Goal: Information Seeking & Learning: Learn about a topic

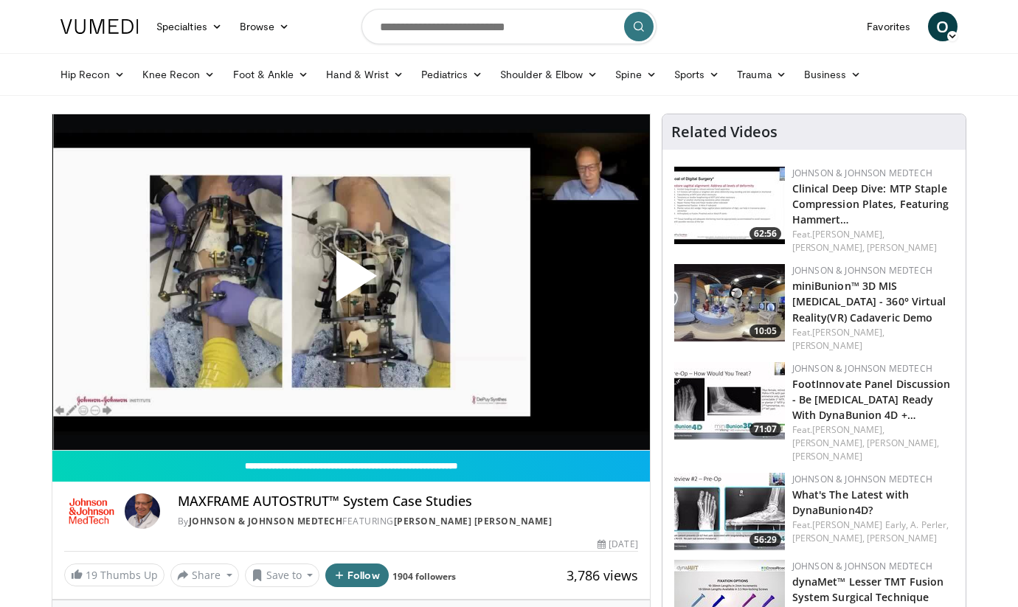
click at [351, 282] on span "Video Player" at bounding box center [351, 282] width 0 height 0
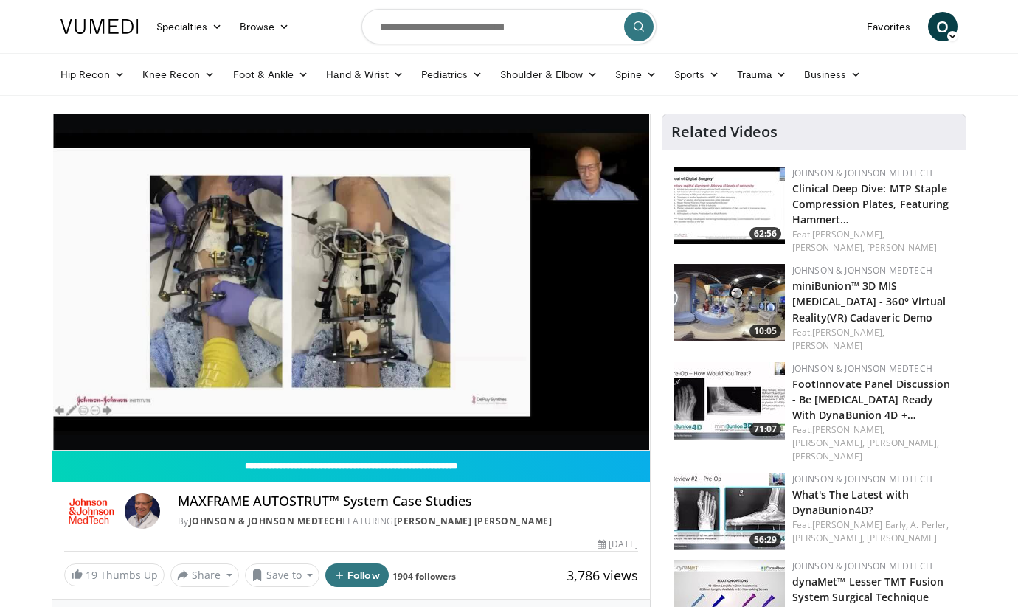
click at [91, 417] on div "10 seconds Tap to unmute" at bounding box center [350, 282] width 597 height 336
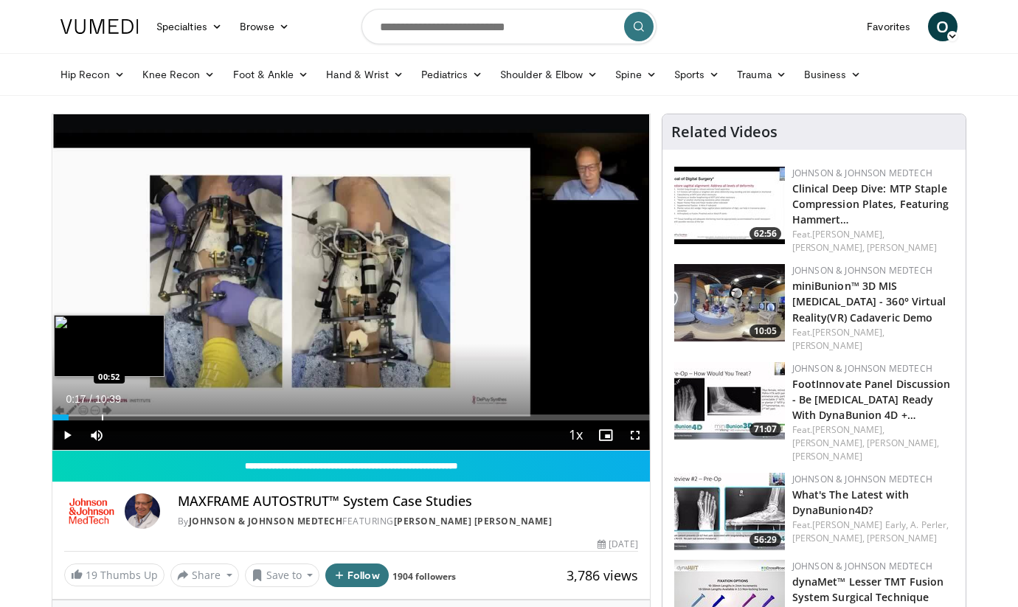
click at [102, 417] on div "Progress Bar" at bounding box center [102, 417] width 1 height 6
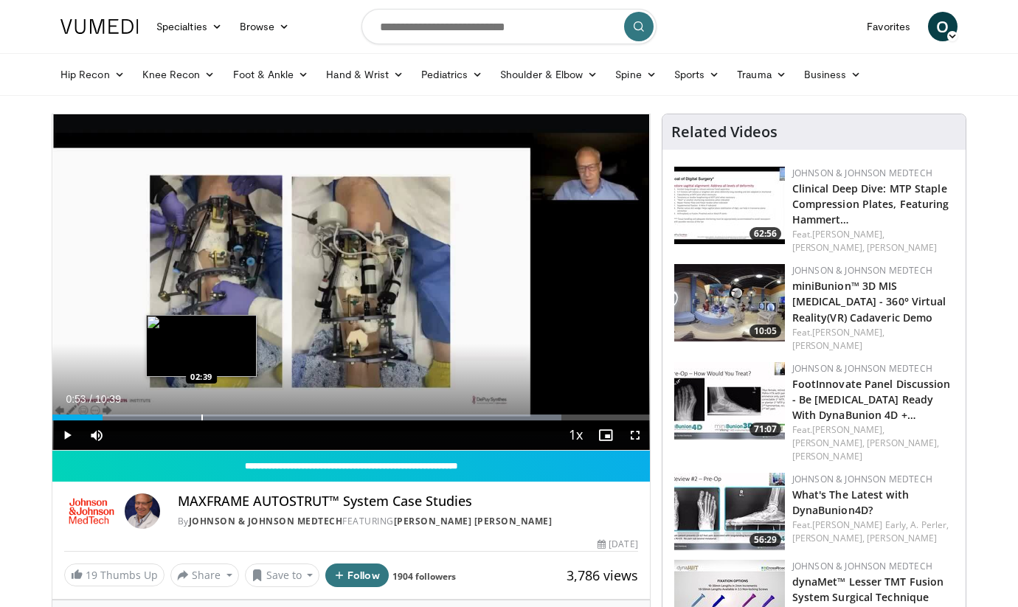
click at [201, 418] on div "Progress Bar" at bounding box center [201, 417] width 1 height 6
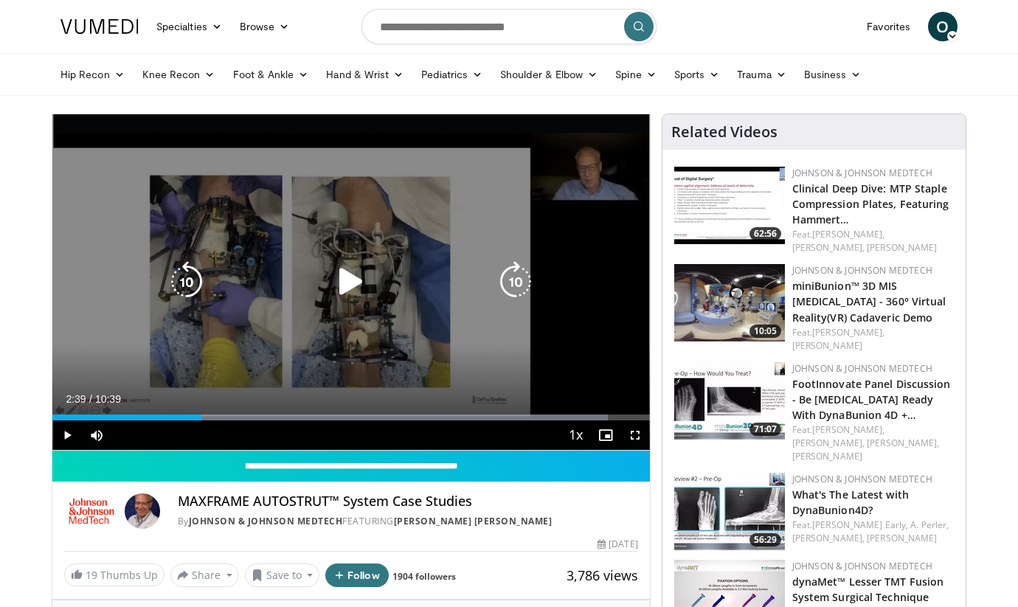
click at [349, 276] on icon "Video Player" at bounding box center [350, 281] width 41 height 41
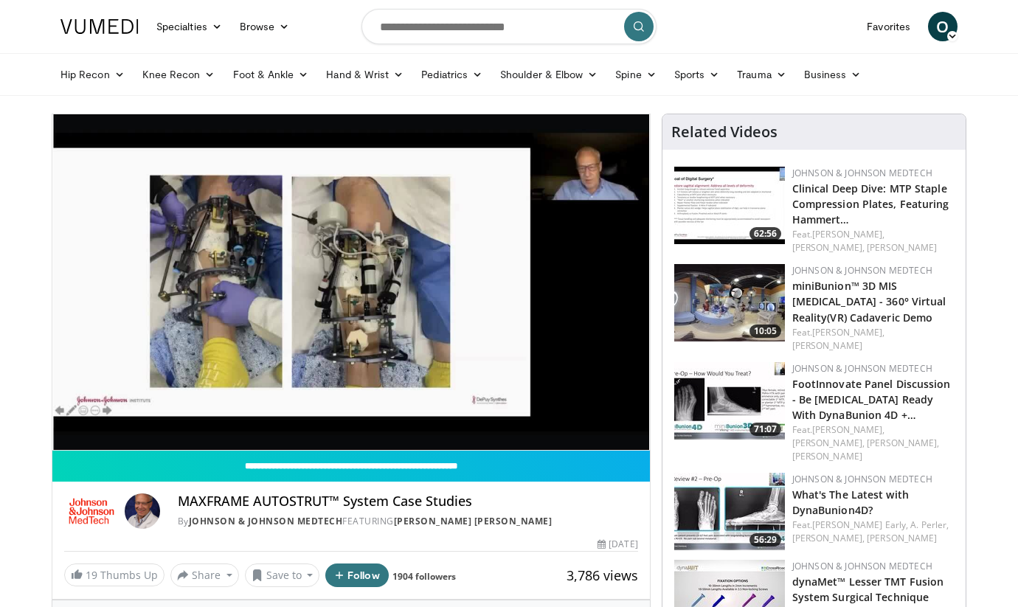
click at [319, 417] on div "10 seconds Tap to unmute" at bounding box center [350, 282] width 597 height 336
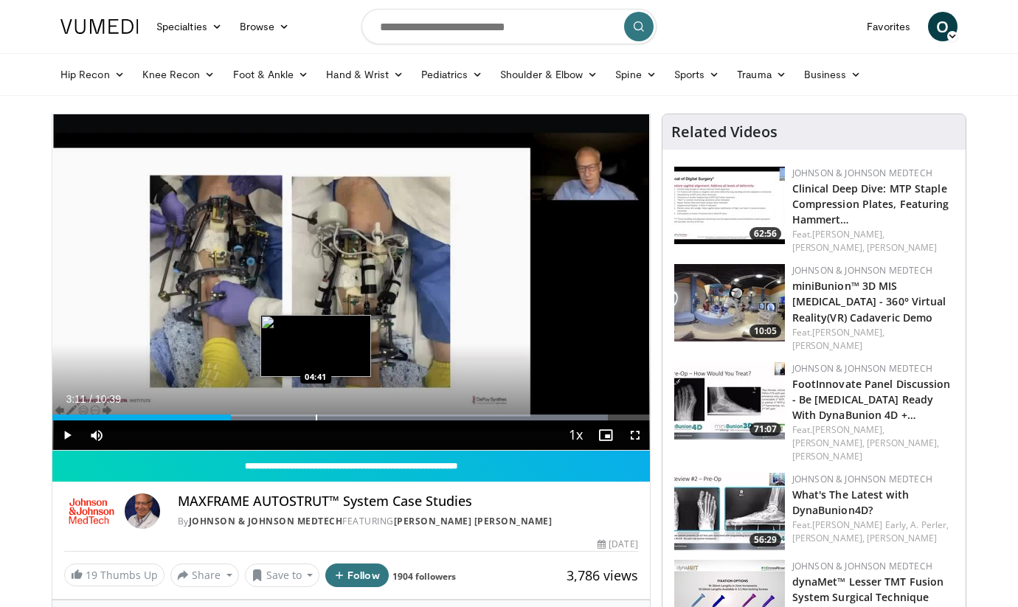
click at [316, 417] on div "Progress Bar" at bounding box center [316, 417] width 1 height 6
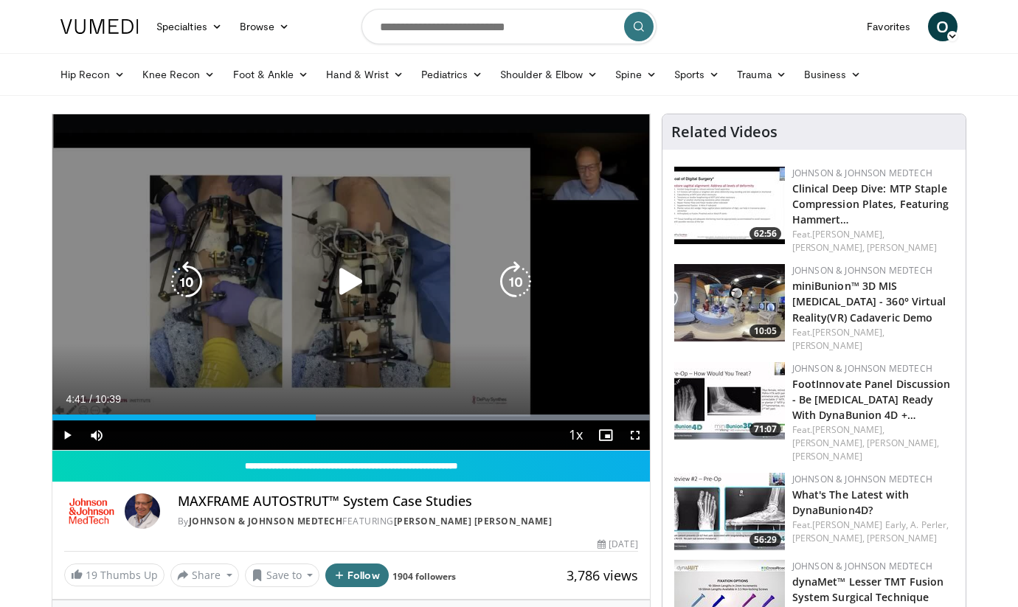
click at [354, 283] on icon "Video Player" at bounding box center [350, 281] width 41 height 41
click at [537, 328] on div "10 seconds Tap to unmute" at bounding box center [350, 282] width 597 height 336
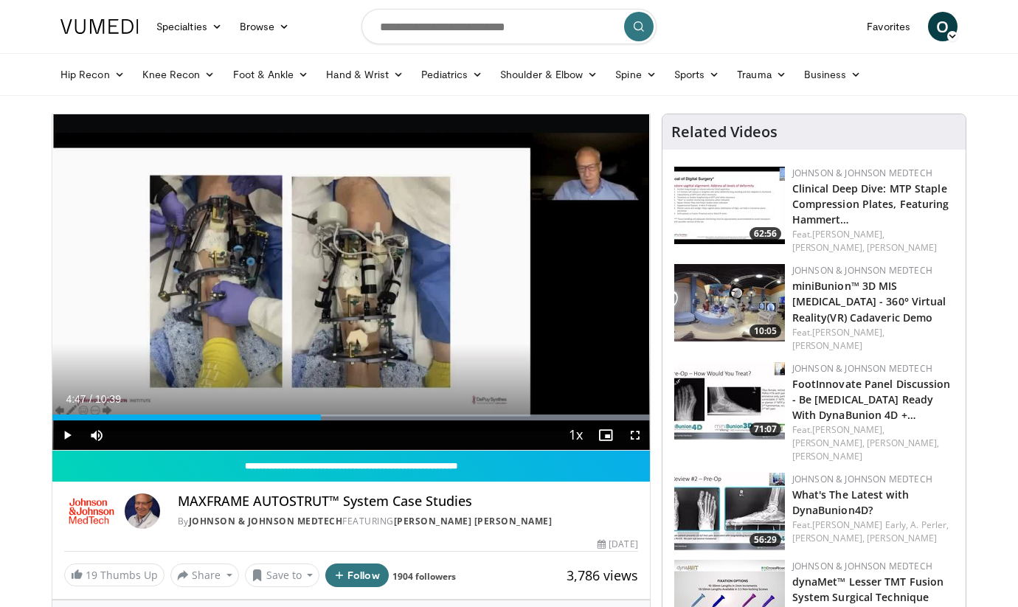
click at [537, 328] on div "10 seconds Tap to unmute" at bounding box center [350, 282] width 597 height 336
click at [588, 415] on div "Progress Bar" at bounding box center [588, 417] width 1 height 6
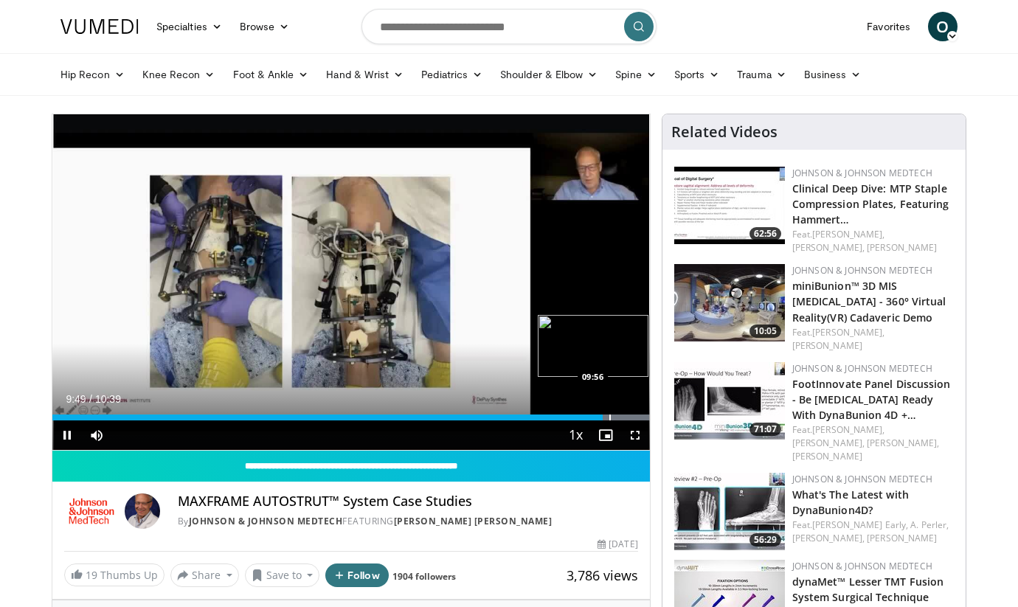
click at [609, 415] on div "Progress Bar" at bounding box center [609, 417] width 1 height 6
click at [619, 419] on div "Progress Bar" at bounding box center [619, 417] width 1 height 6
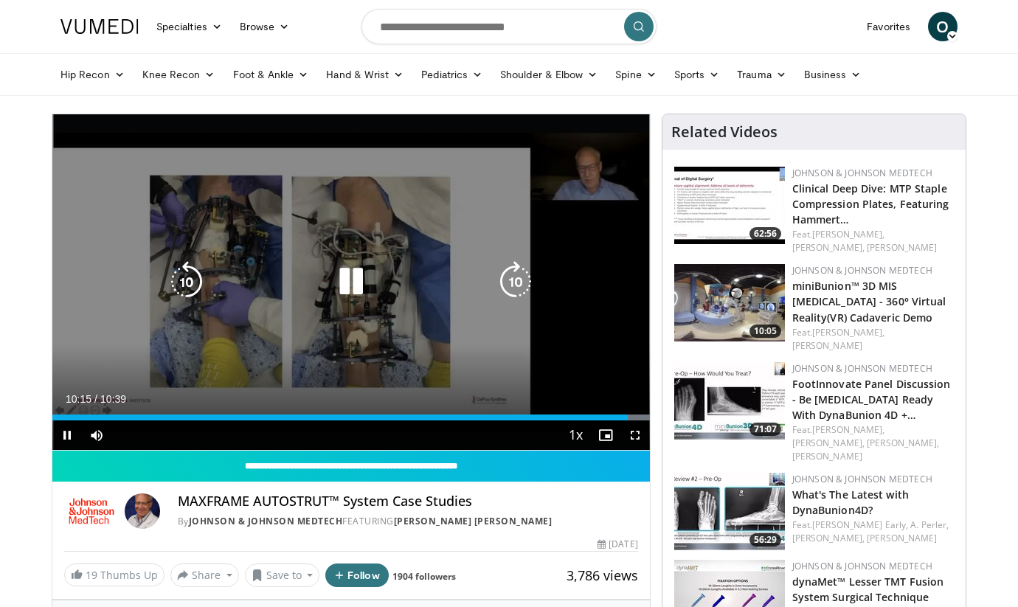
click at [583, 274] on div "10 seconds Tap to unmute" at bounding box center [350, 282] width 597 height 336
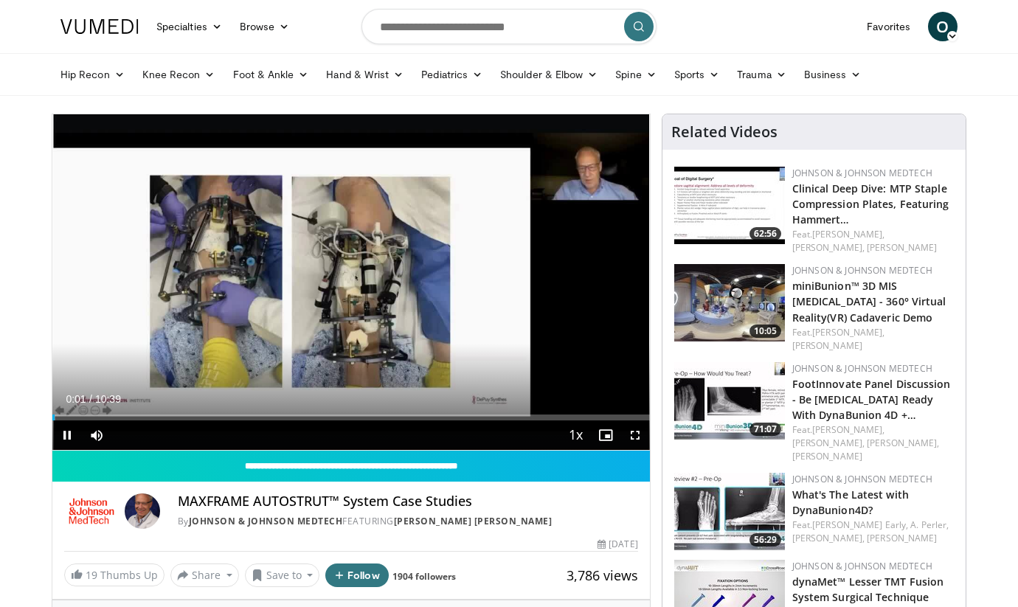
click at [548, 422] on div "Current Time 0:01 / Duration 10:39 Pause Skip Backward Skip Forward Mute Loaded…" at bounding box center [350, 434] width 597 height 29
click at [611, 416] on div "Progress Bar" at bounding box center [611, 417] width 1 height 6
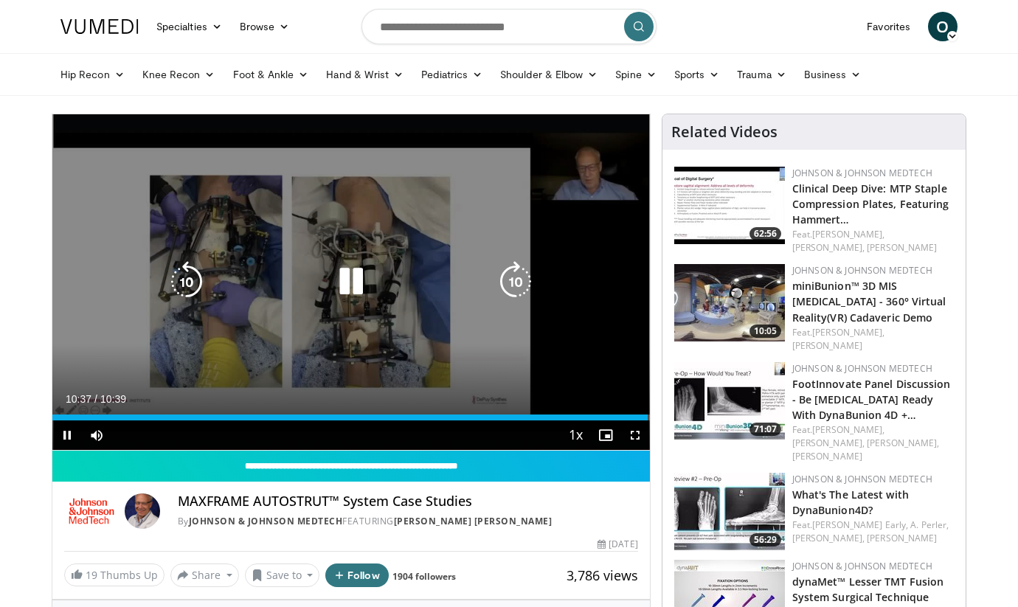
click at [358, 283] on icon "Video Player" at bounding box center [350, 281] width 41 height 41
